Goal: Check status: Check status

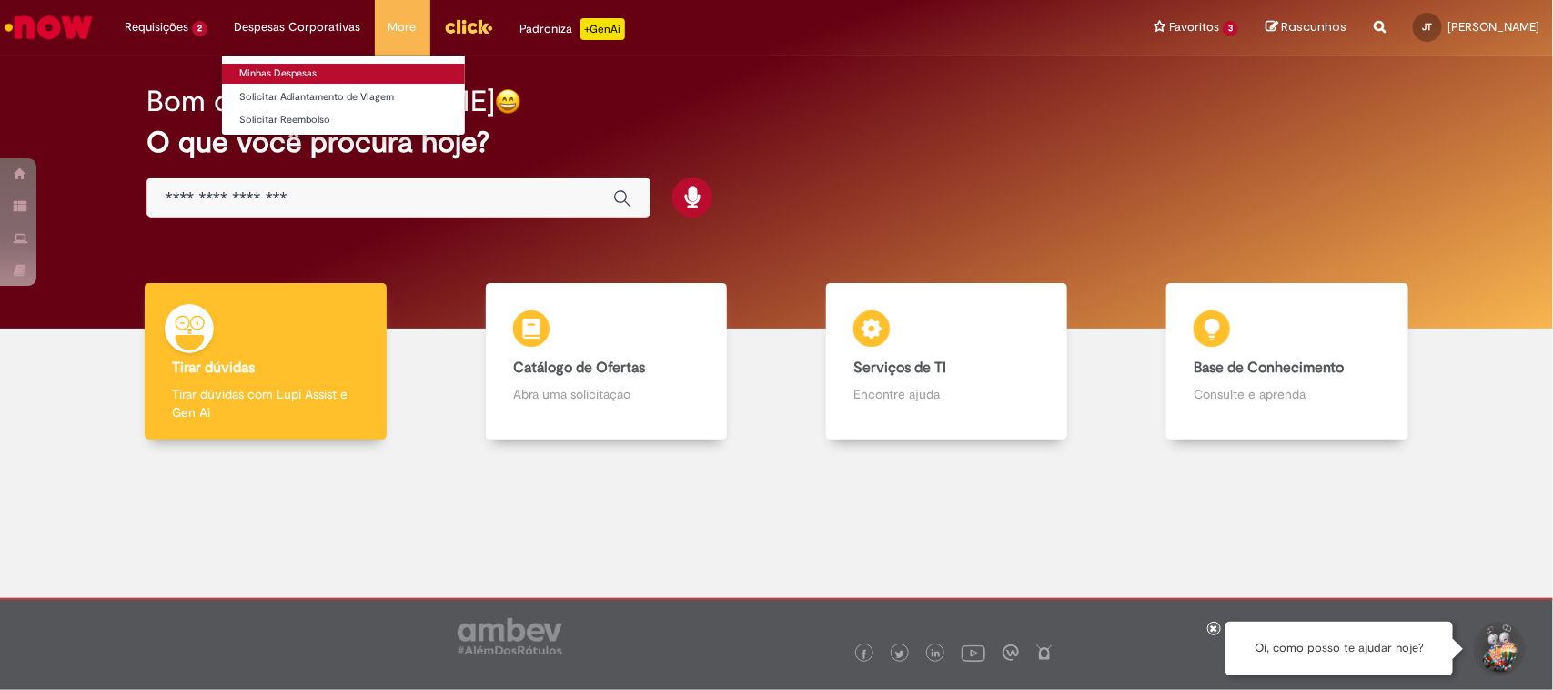
click at [291, 73] on link "Minhas Despesas" at bounding box center [343, 74] width 243 height 20
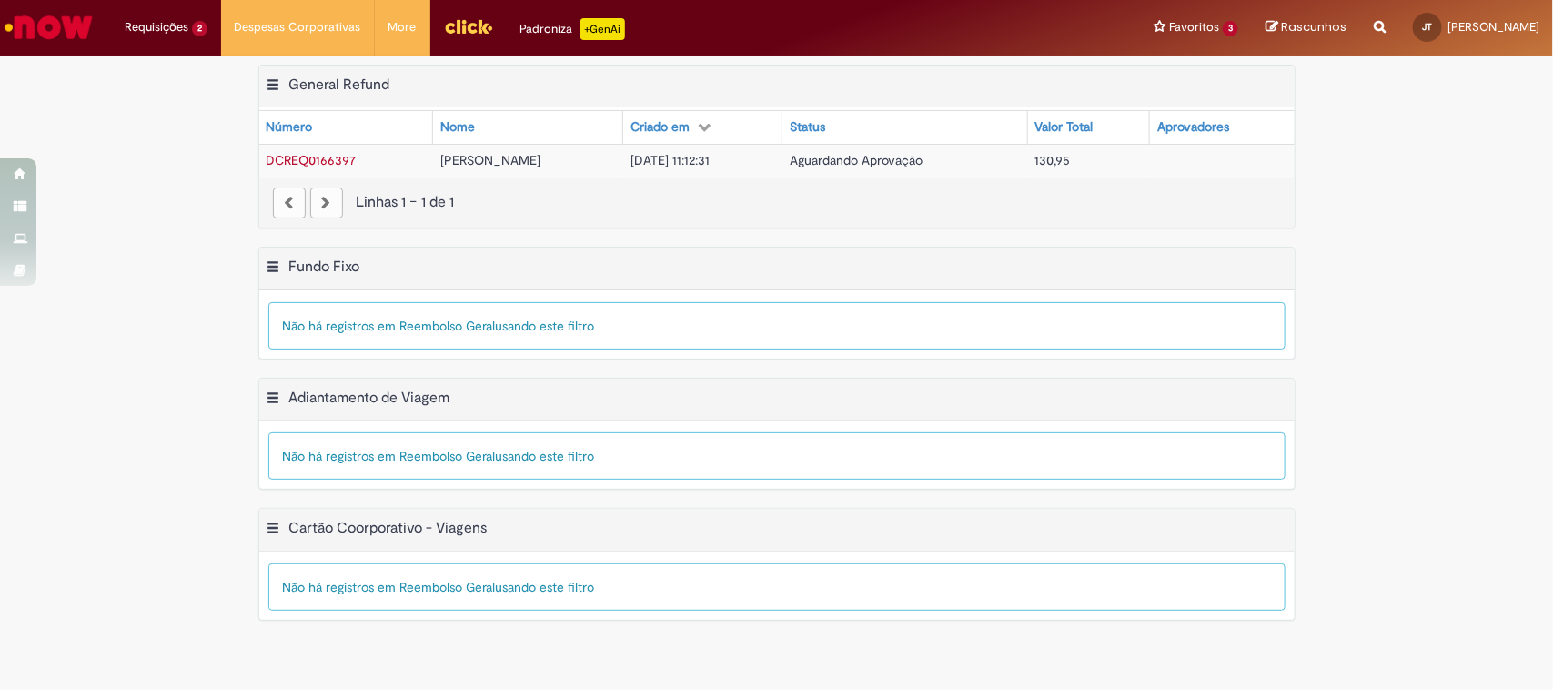
click at [330, 159] on span "DCREQ0166397" at bounding box center [312, 160] width 90 height 16
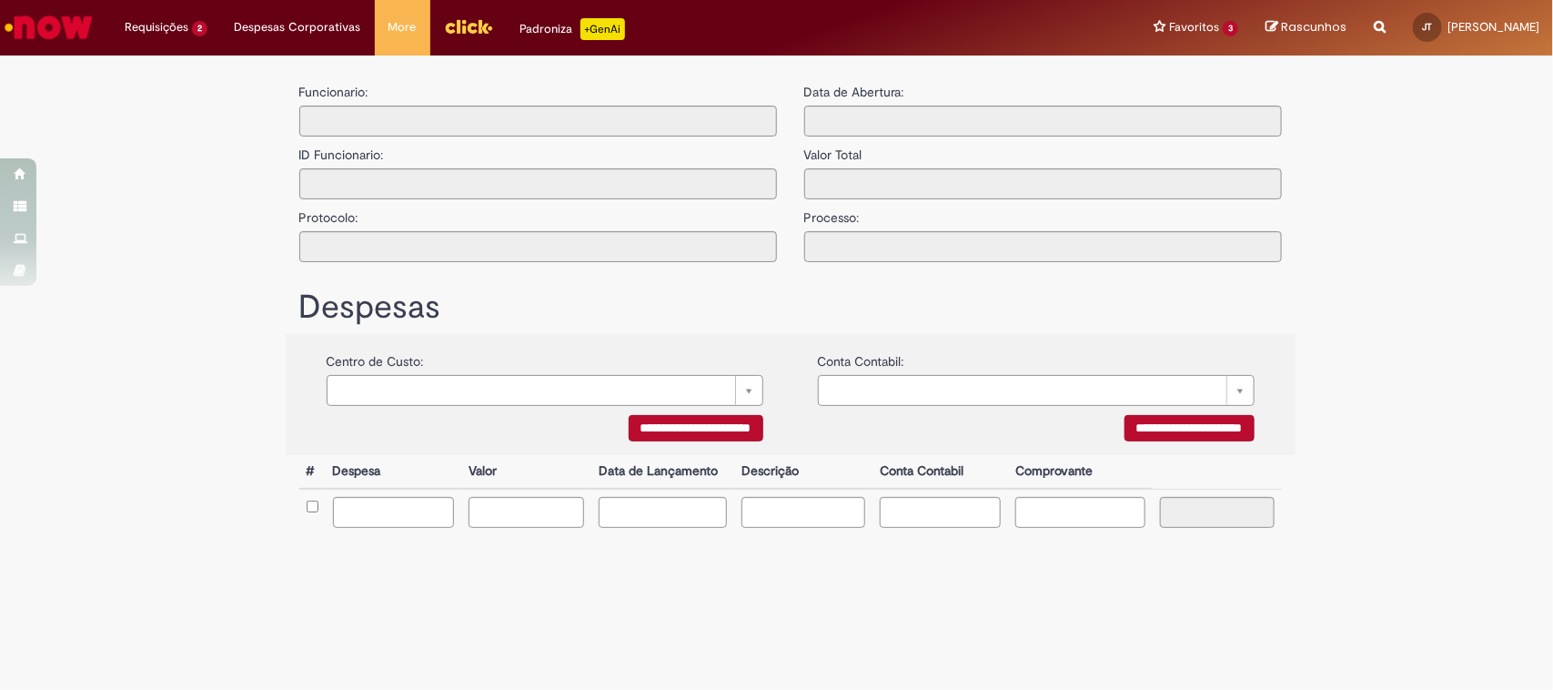
type input "**********"
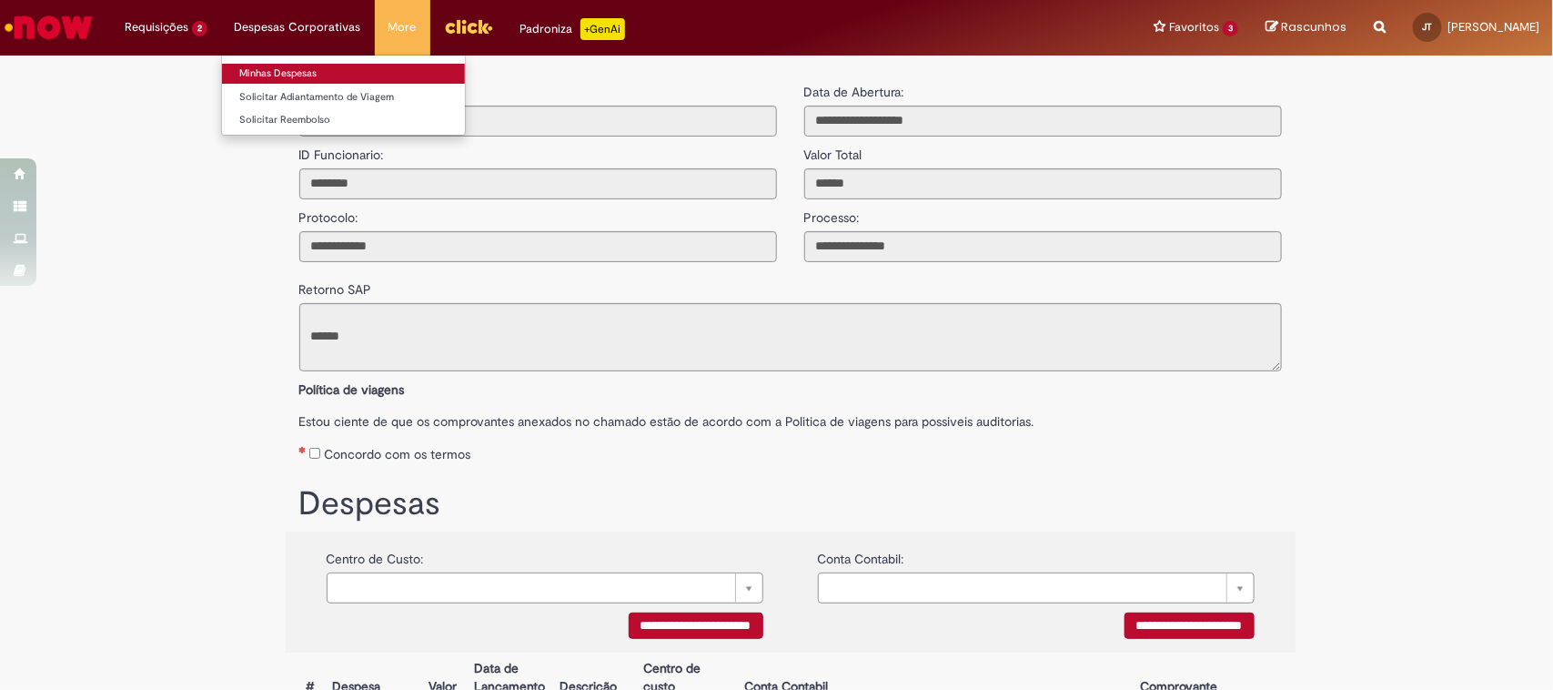
click at [276, 73] on link "Minhas Despesas" at bounding box center [343, 74] width 243 height 20
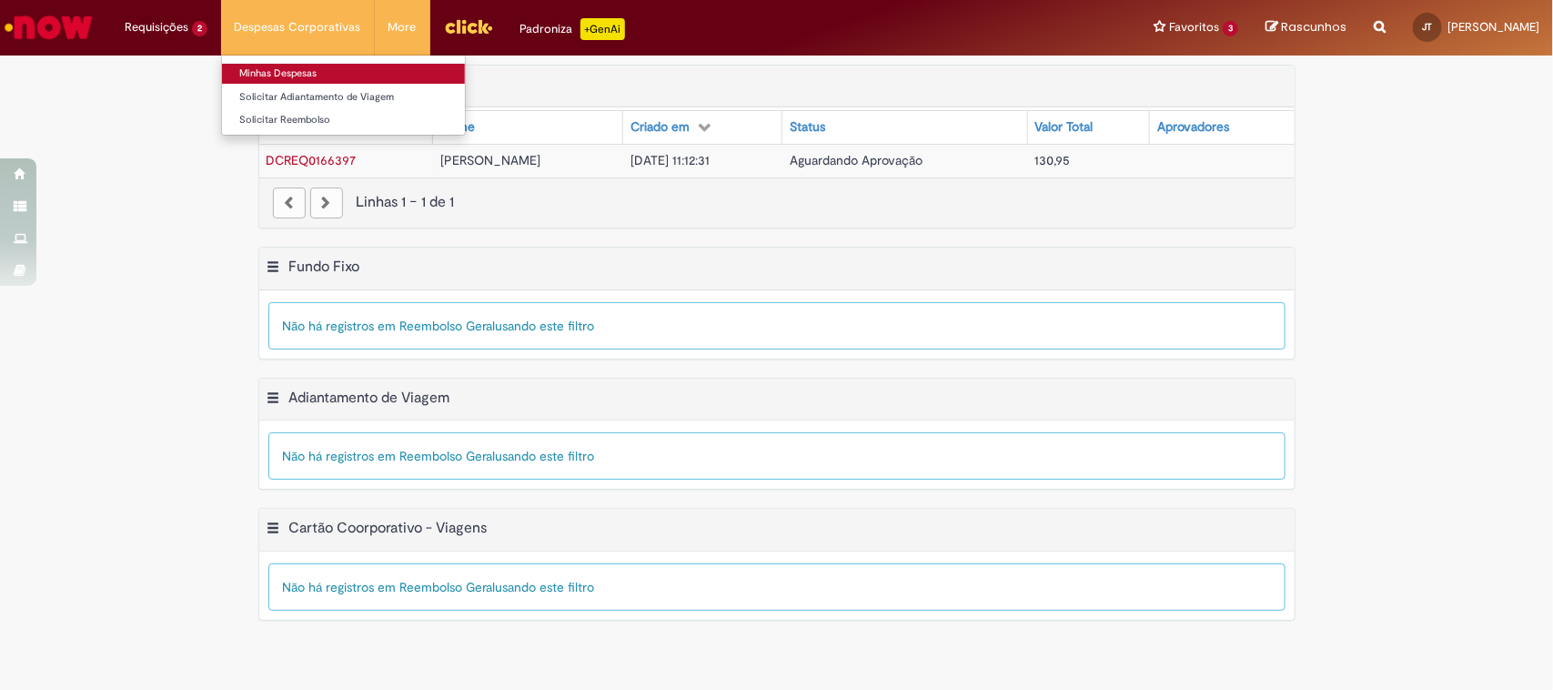
click at [278, 65] on link "Minhas Despesas" at bounding box center [343, 74] width 243 height 20
click at [268, 73] on link "Minhas Despesas" at bounding box center [343, 74] width 243 height 20
